Goal: Navigation & Orientation: Find specific page/section

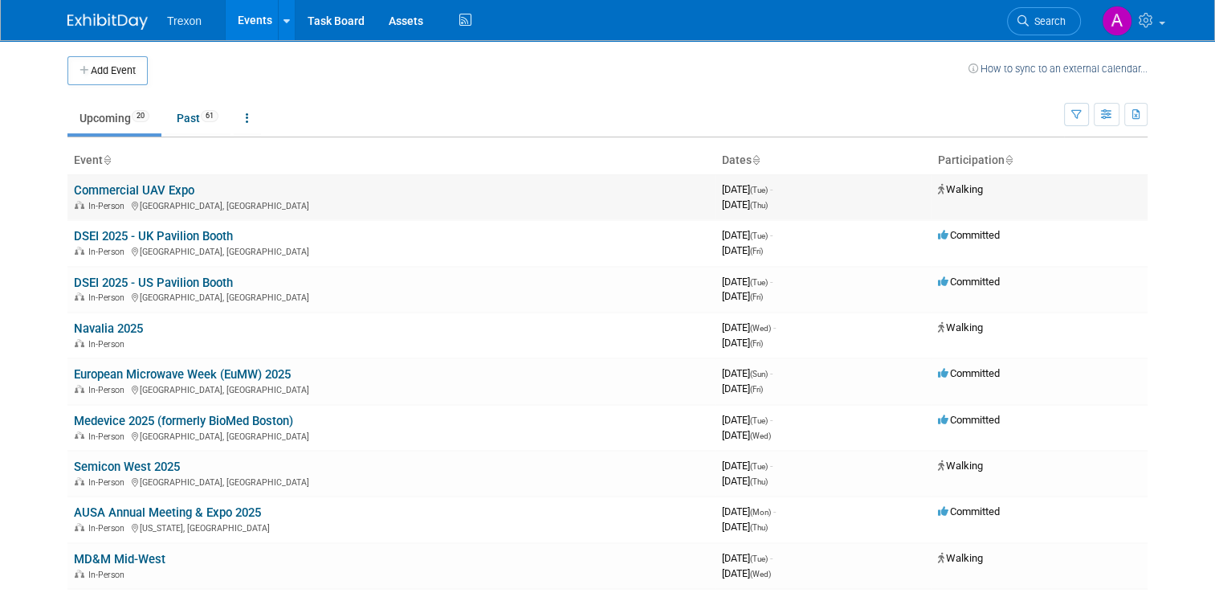
click at [132, 192] on link "Commercial UAV Expo" at bounding box center [134, 190] width 120 height 14
click at [127, 240] on link "DSEI 2025 - UK Pavilion Booth" at bounding box center [153, 236] width 159 height 14
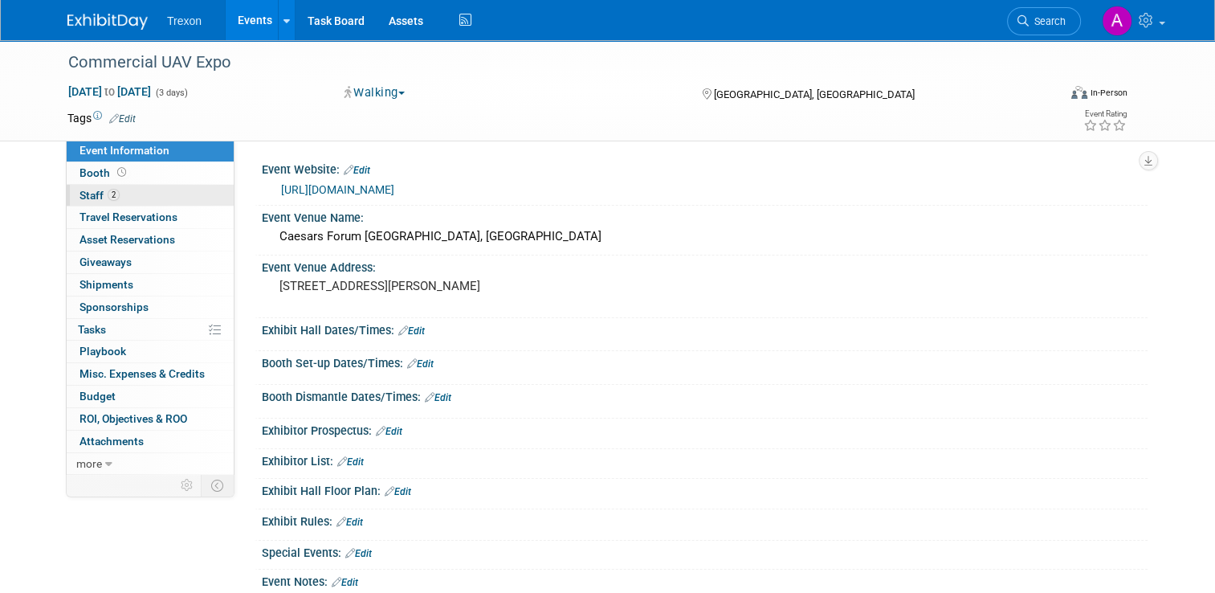
click at [80, 194] on span "Staff 2" at bounding box center [100, 195] width 40 height 13
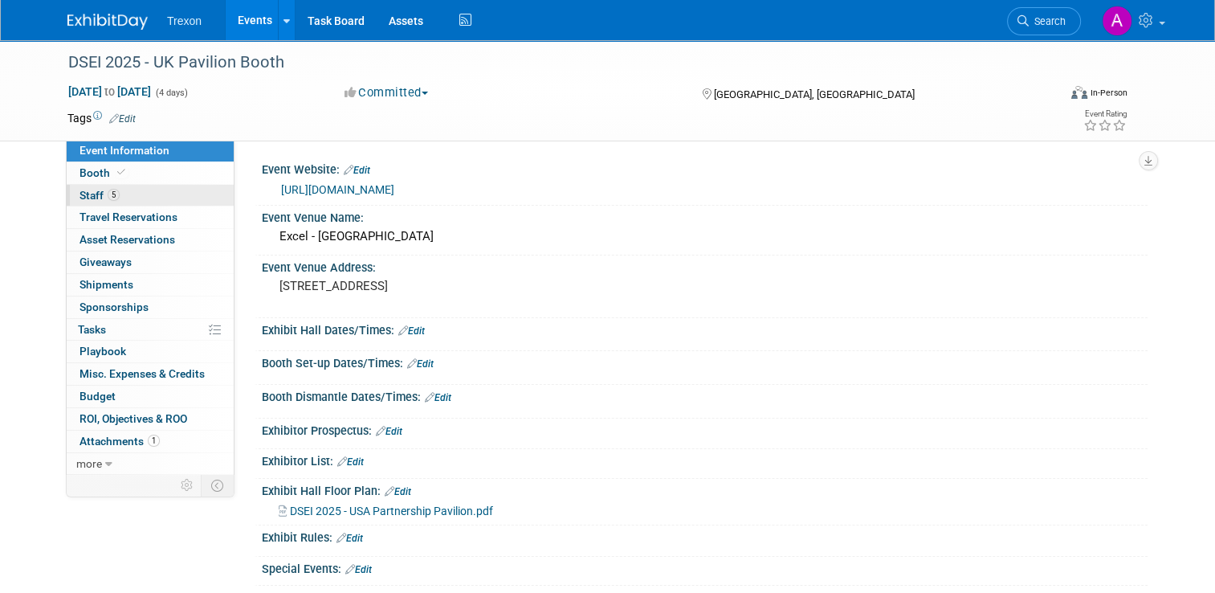
click at [91, 201] on span "Staff 5" at bounding box center [100, 195] width 40 height 13
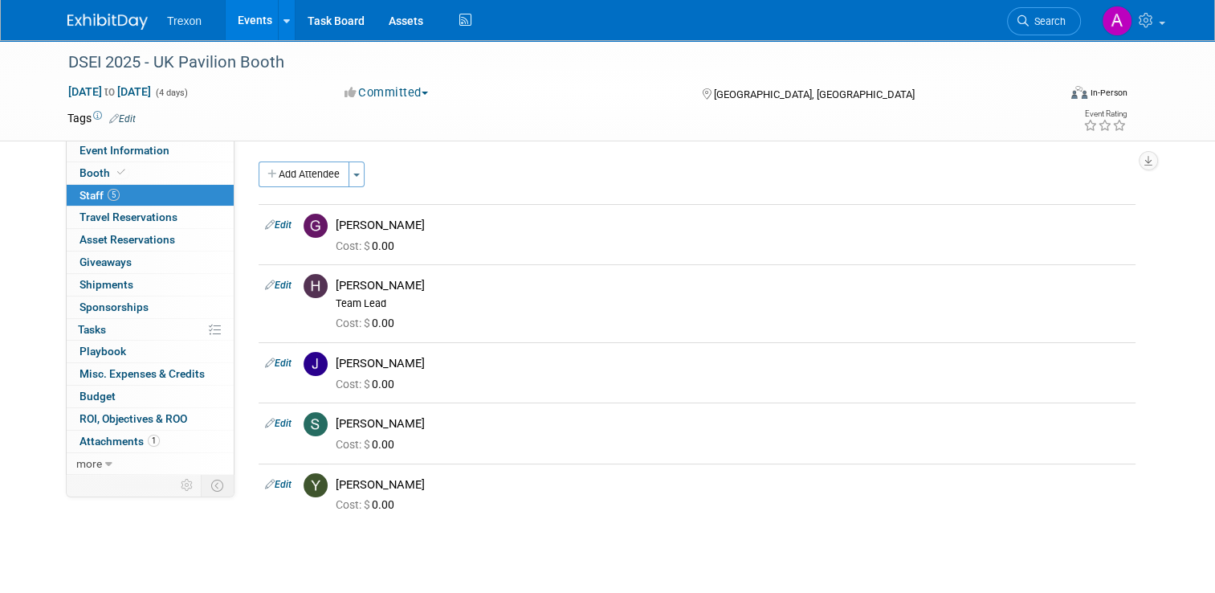
click at [104, 21] on img at bounding box center [107, 22] width 80 height 16
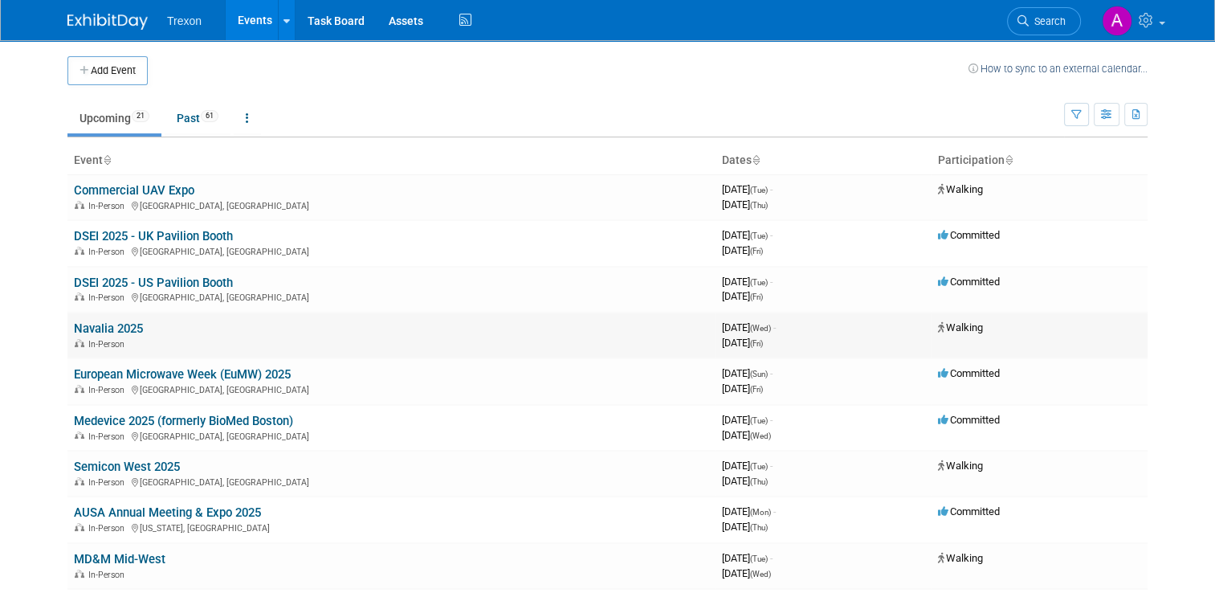
click at [120, 330] on link "Navalia 2025" at bounding box center [108, 328] width 69 height 14
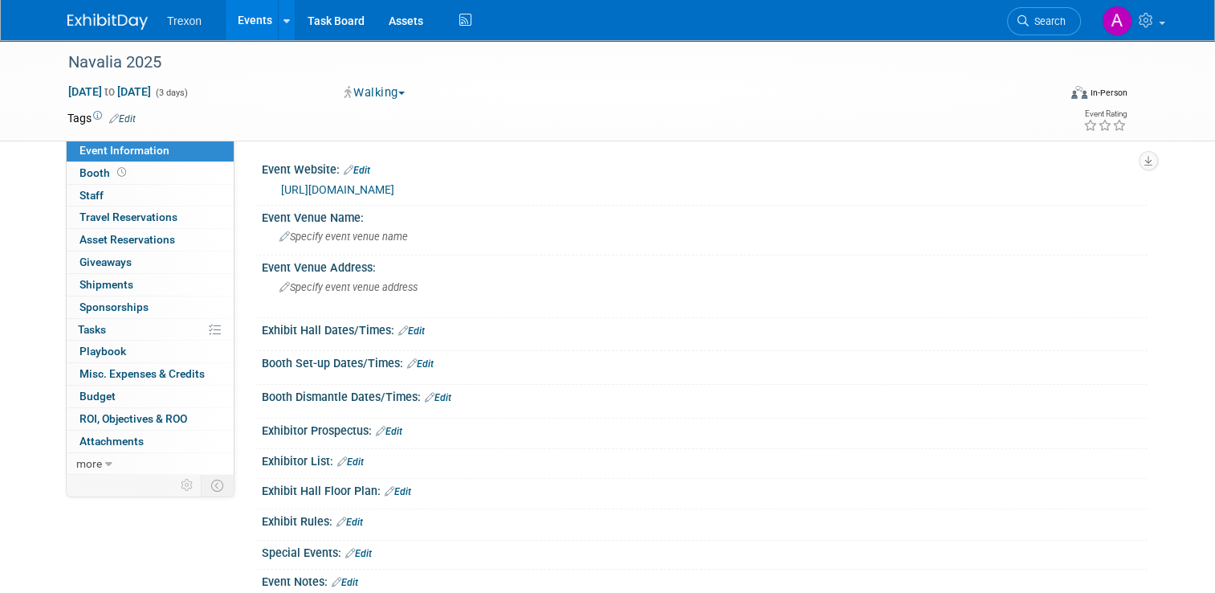
click at [347, 190] on link "[URL][DOMAIN_NAME]" at bounding box center [337, 189] width 113 height 13
